Goal: Complete application form

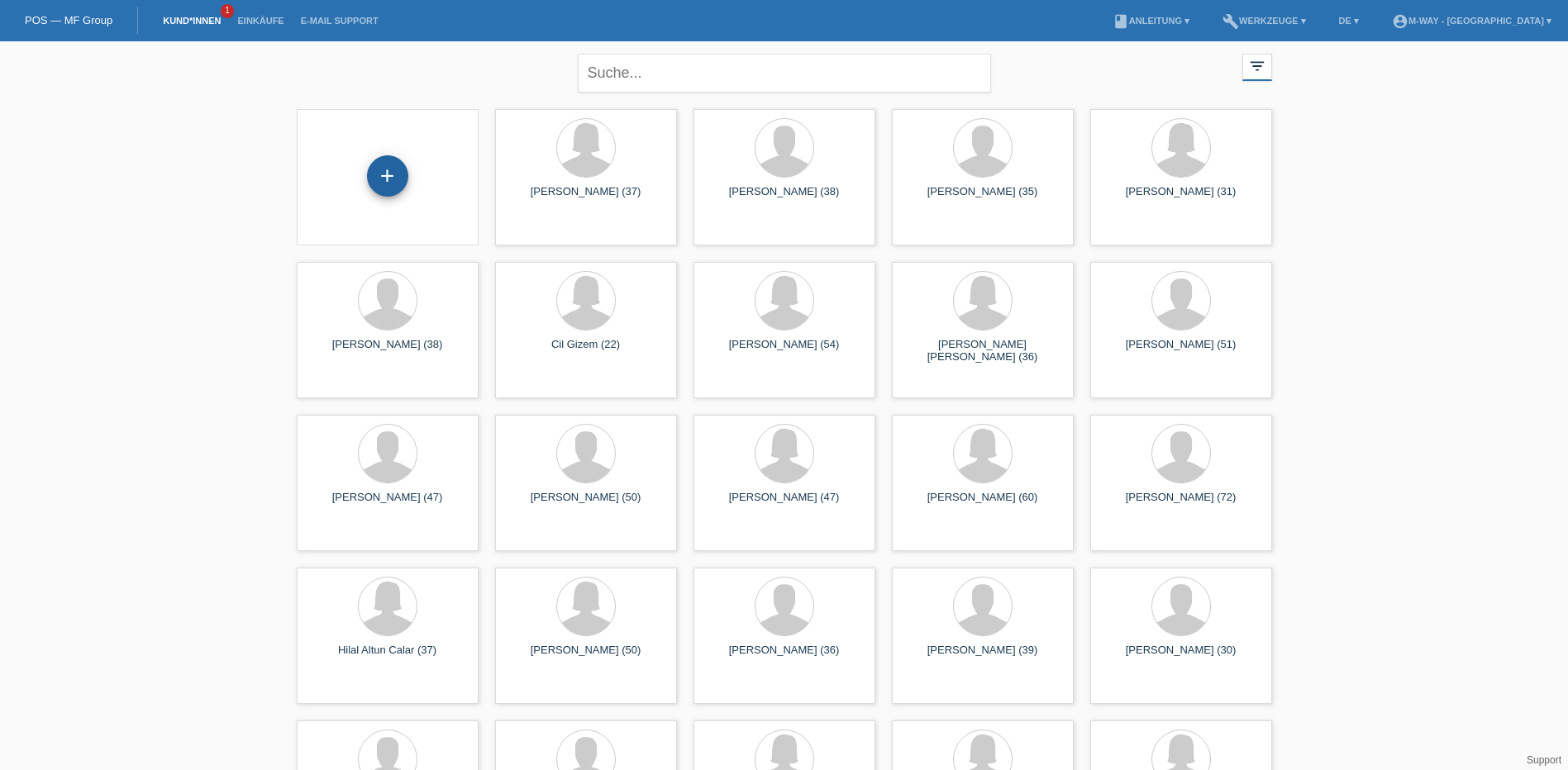
click at [402, 172] on div "+" at bounding box center [387, 176] width 41 height 41
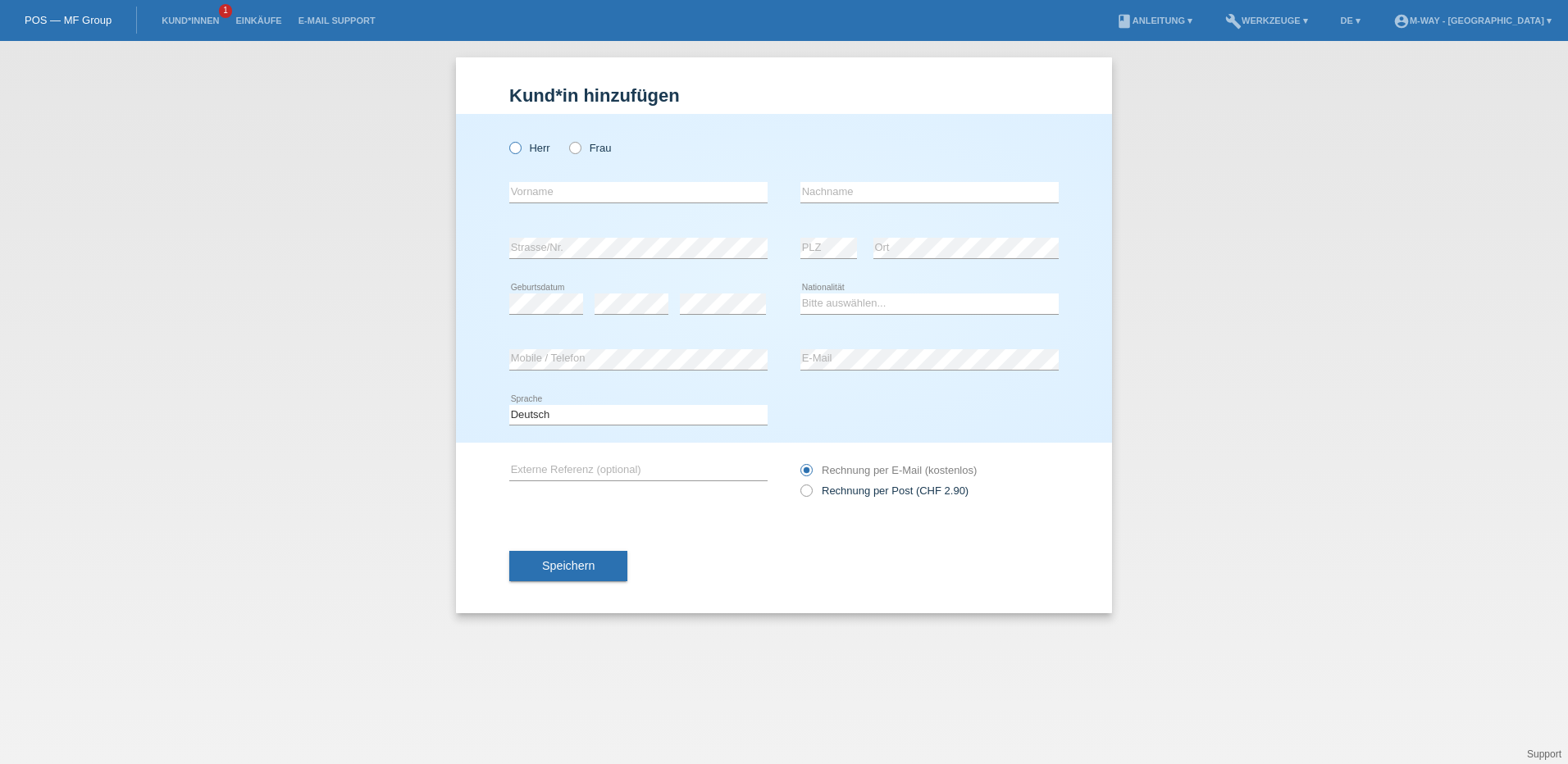
click at [507, 140] on icon at bounding box center [507, 140] width 0 height 0
click at [516, 145] on input "Herr" at bounding box center [515, 146] width 11 height 11
radio input "true"
click at [566, 189] on input "text" at bounding box center [638, 192] width 258 height 20
type input "[PERSON_NAME]"
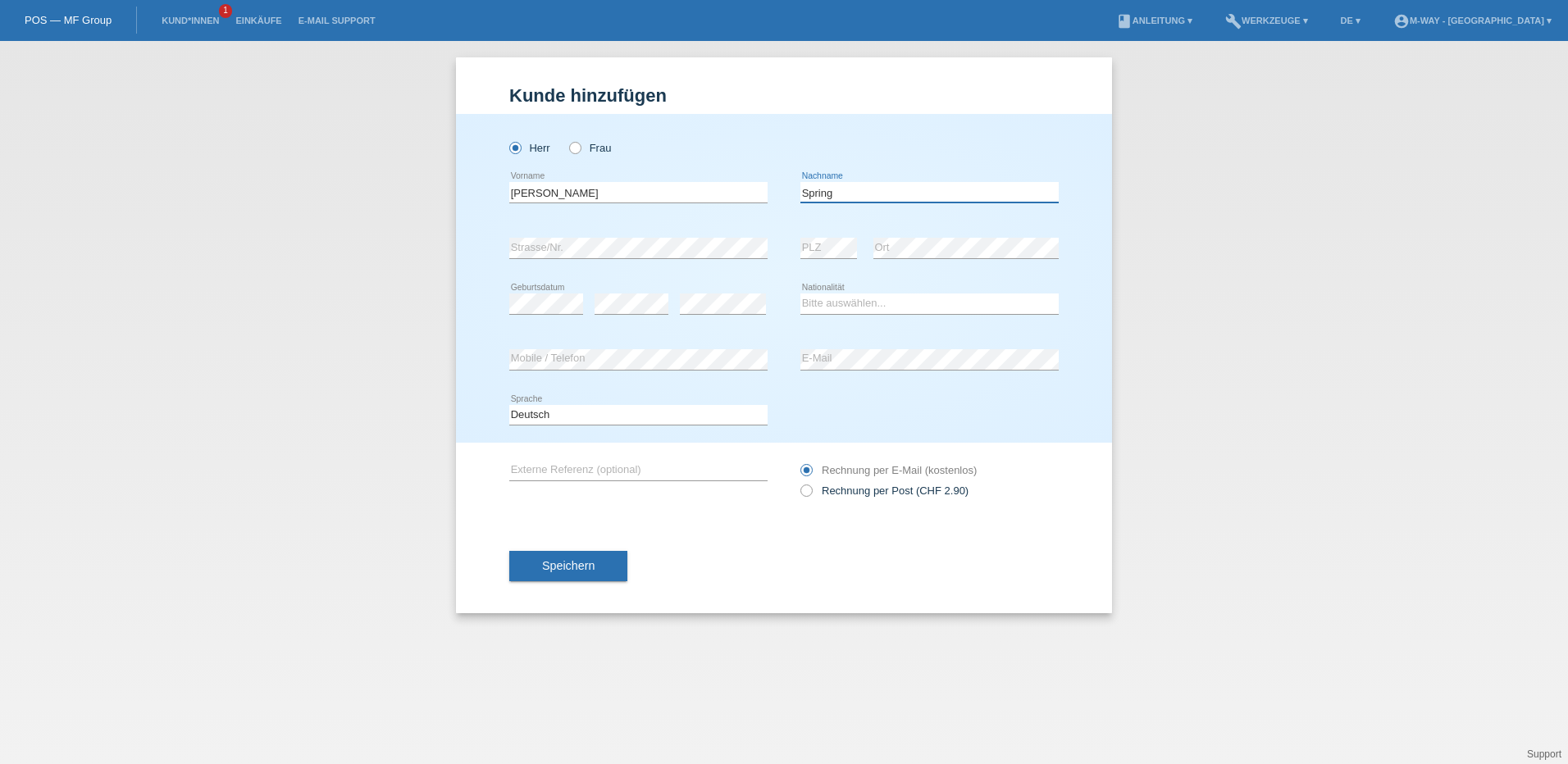
type input "Spring"
click at [821, 301] on select "Bitte auswählen... Schweiz Deutschland Liechtenstein Österreich ------------ Af…" at bounding box center [929, 303] width 258 height 20
select select "CH"
click at [800, 294] on select "Bitte auswählen... Schweiz Deutschland Liechtenstein Österreich ------------ Af…" at bounding box center [929, 303] width 258 height 20
click at [585, 372] on div "error Mobile / Telefon" at bounding box center [638, 359] width 258 height 55
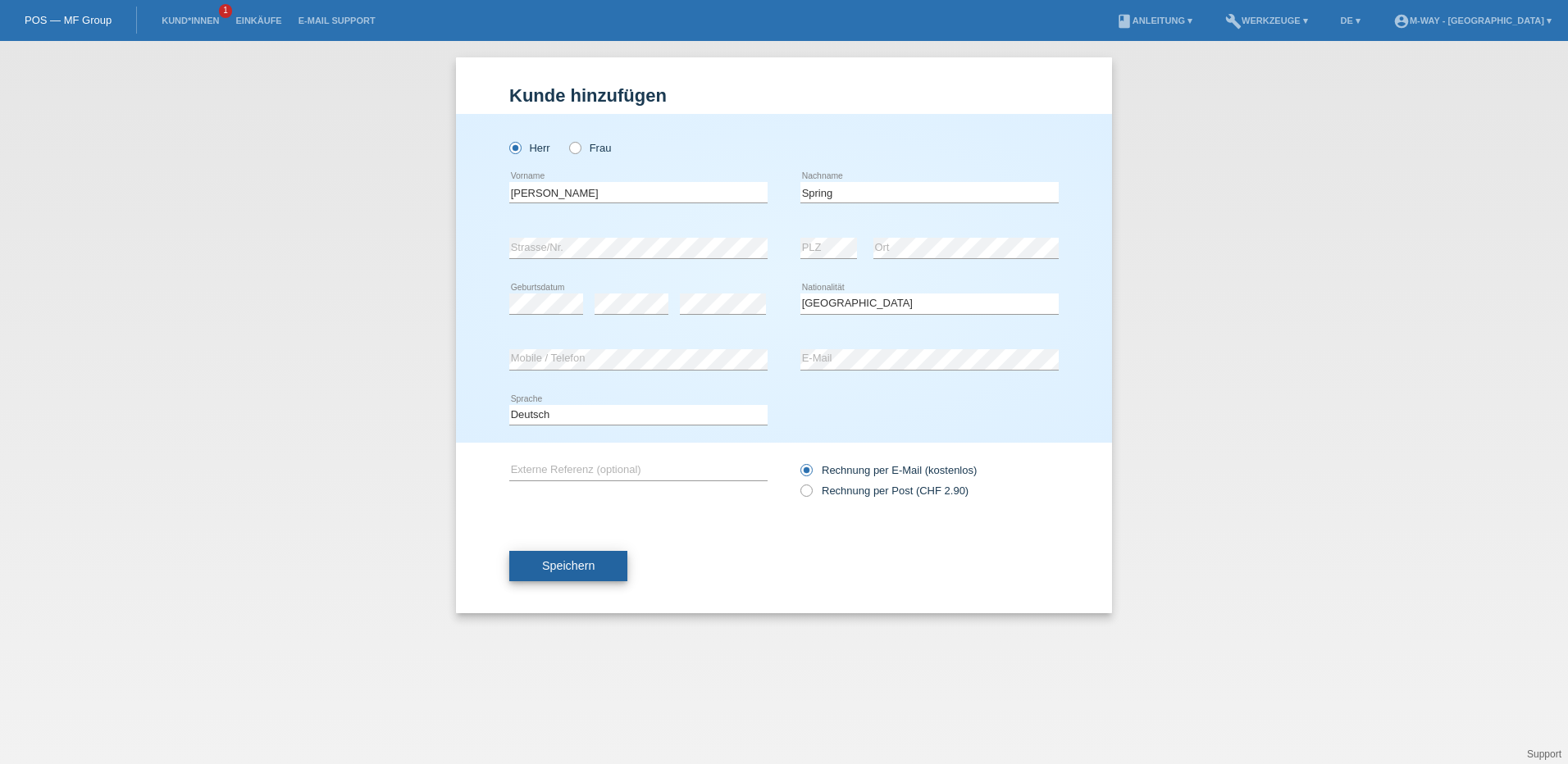
click at [585, 560] on span "Speichern" at bounding box center [568, 565] width 53 height 13
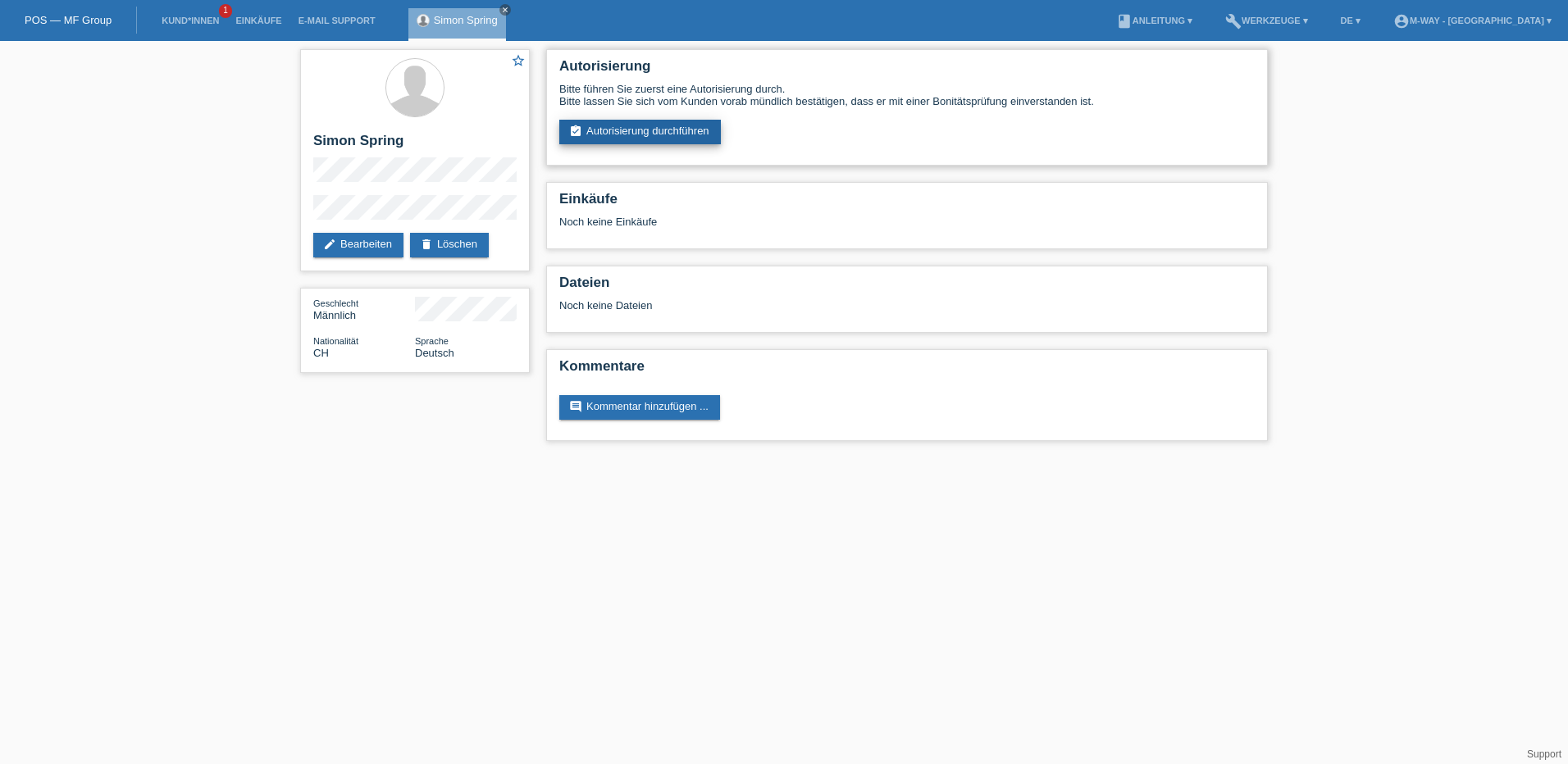
click at [643, 135] on link "assignment_turned_in Autorisierung durchführen" at bounding box center [640, 132] width 162 height 25
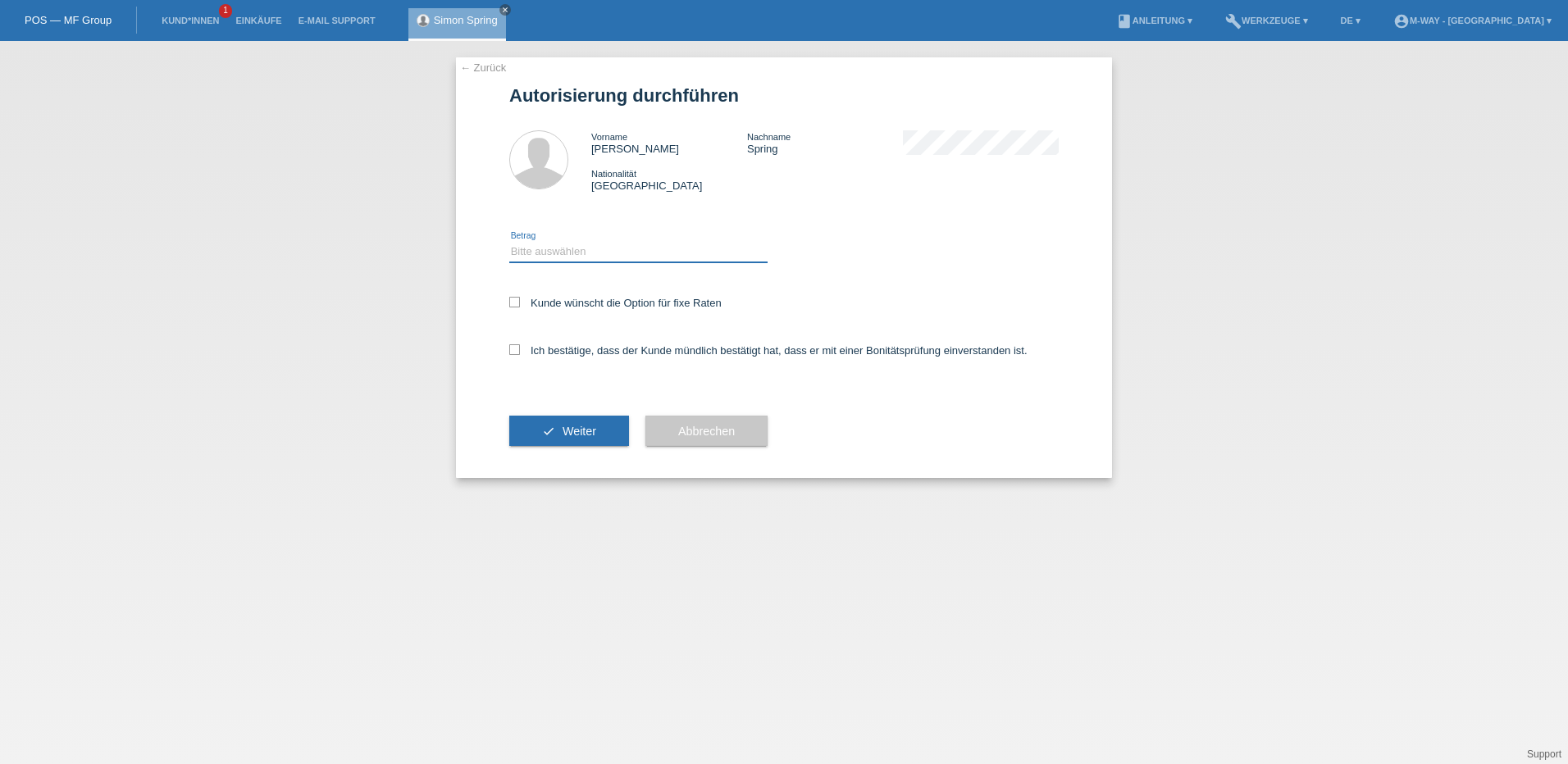
click at [592, 250] on select "Bitte auswählen CHF 1.00 - CHF 499.00 CHF 500.00 - CHF 1'999.00 CHF 2'000.00 - …" at bounding box center [638, 251] width 258 height 20
select select "3"
click at [510, 242] on select "Bitte auswählen CHF 1.00 - CHF 499.00 CHF 500.00 - CHF 1'999.00 CHF 2'000.00 - …" at bounding box center [638, 251] width 258 height 20
click at [510, 345] on icon at bounding box center [515, 349] width 11 height 11
click at [510, 345] on input "Ich bestätige, dass der Kunde mündlich bestätigt hat, dass er mit einer Bonität…" at bounding box center [515, 349] width 11 height 11
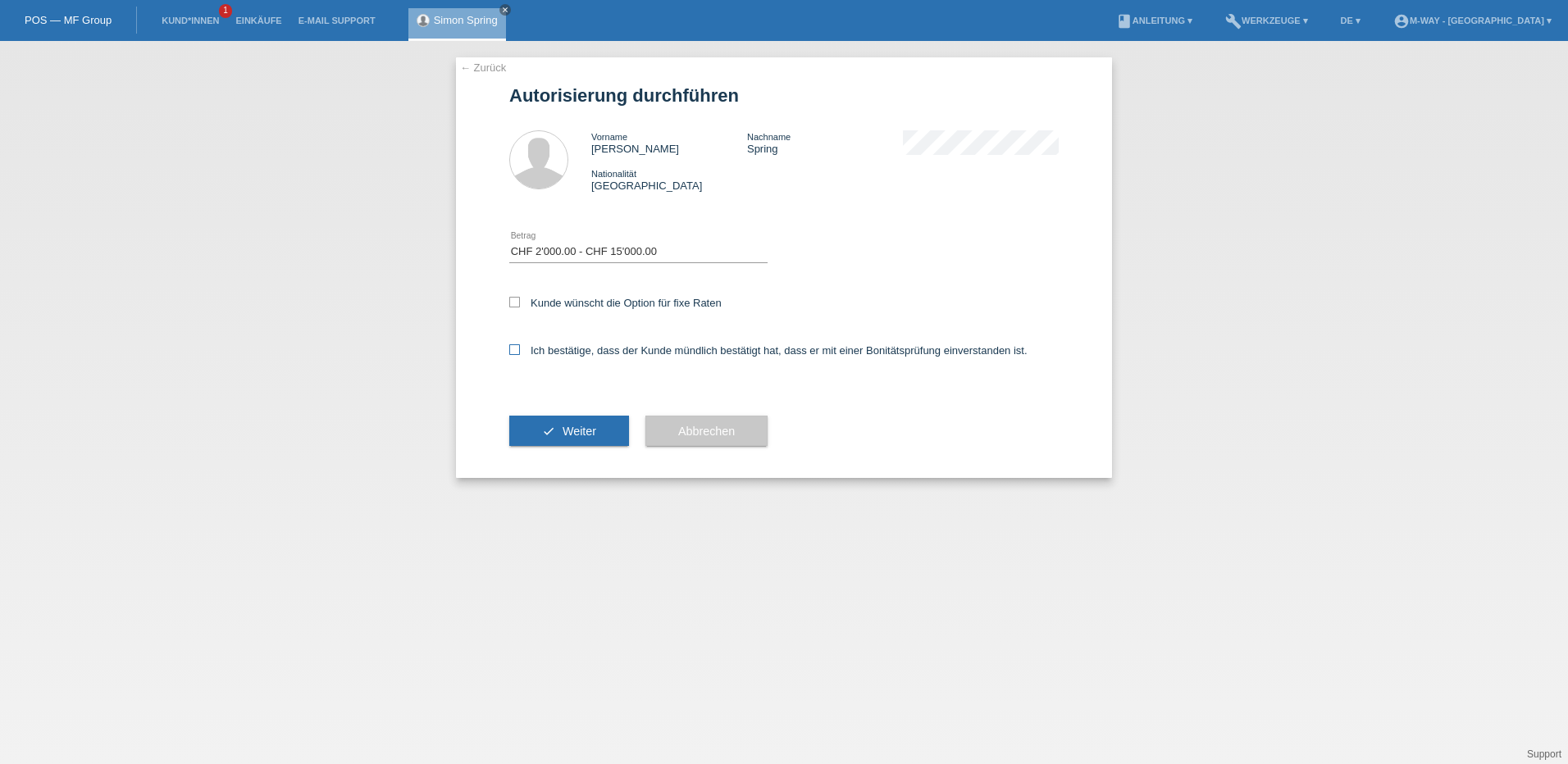
checkbox input "true"
click at [608, 431] on button "check Weiter" at bounding box center [569, 431] width 120 height 32
